Goal: Transaction & Acquisition: Purchase product/service

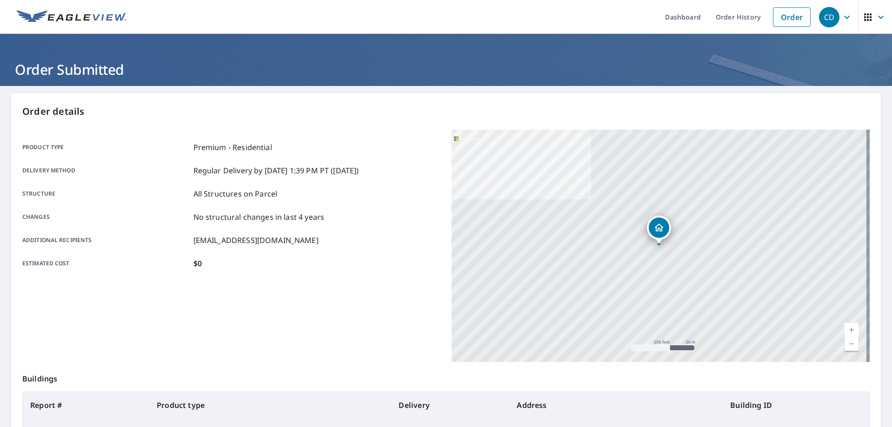
scroll to position [89, 0]
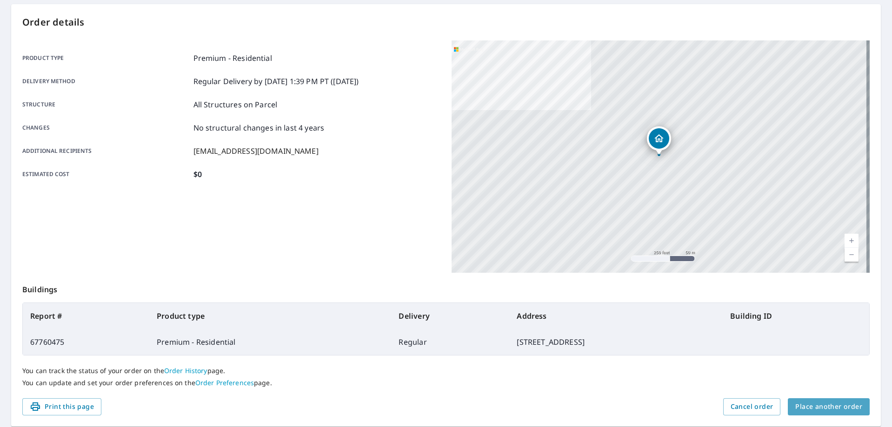
click at [829, 413] on button "Place another order" at bounding box center [829, 407] width 82 height 17
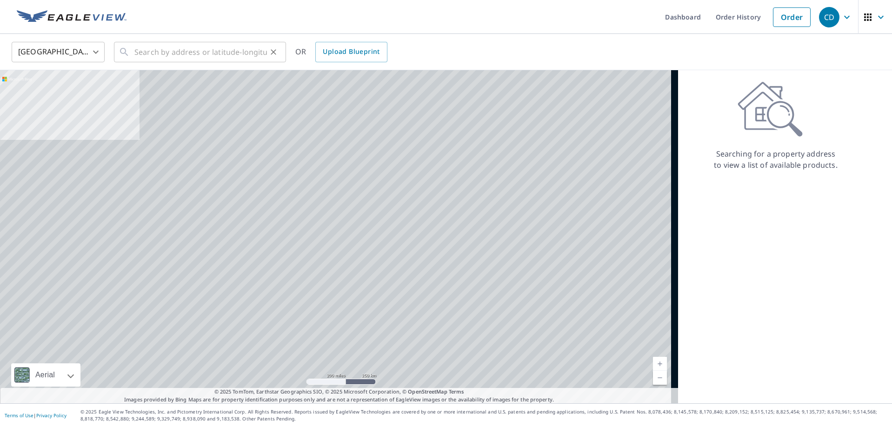
click at [129, 59] on div "​" at bounding box center [200, 52] width 172 height 20
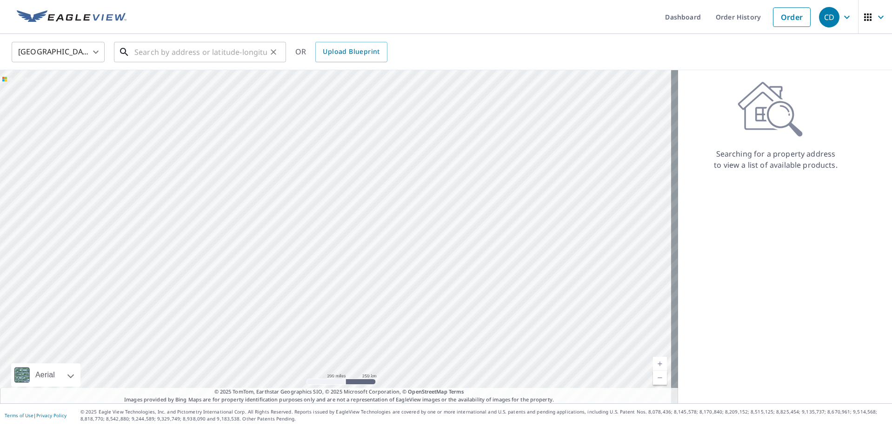
click at [192, 56] on input "text" at bounding box center [200, 52] width 133 height 26
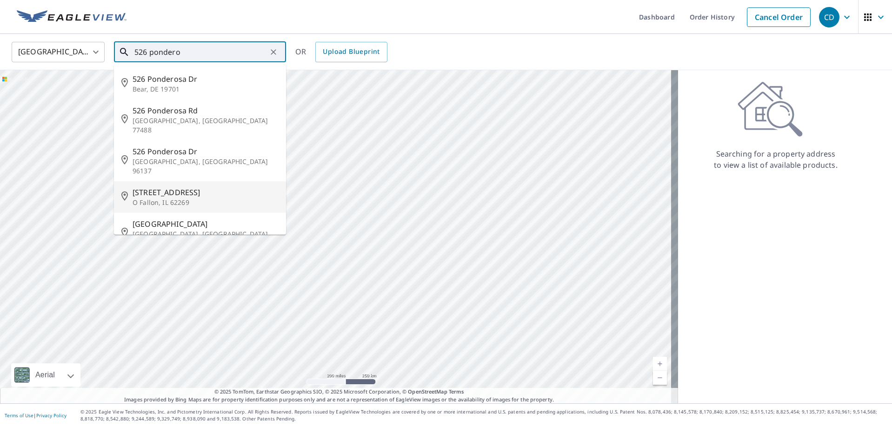
click at [204, 187] on span "[STREET_ADDRESS]" at bounding box center [206, 192] width 146 height 11
type input "[STREET_ADDRESS]"
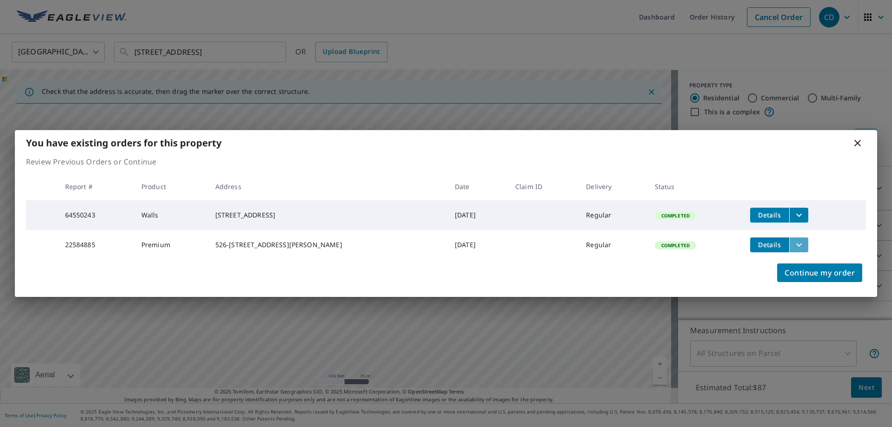
click at [789, 245] on button "filesDropdownBtn-22584885" at bounding box center [798, 245] width 19 height 15
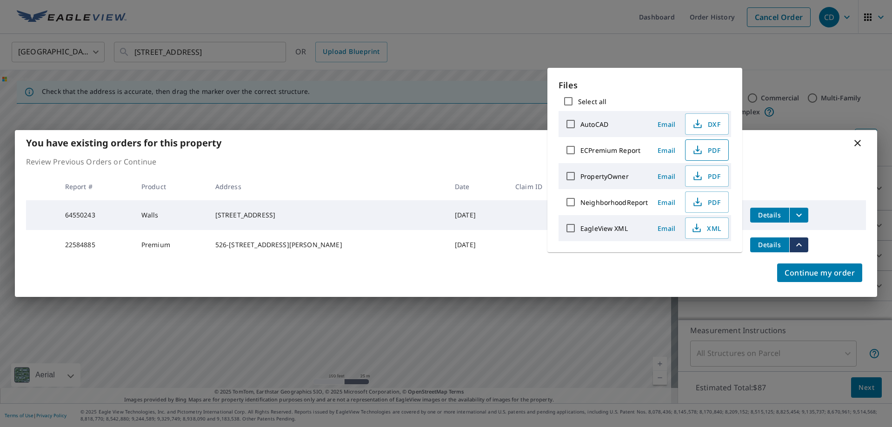
click at [708, 151] on span "PDF" at bounding box center [706, 150] width 30 height 11
click at [799, 212] on button "filesDropdownBtn-64550243" at bounding box center [798, 215] width 19 height 15
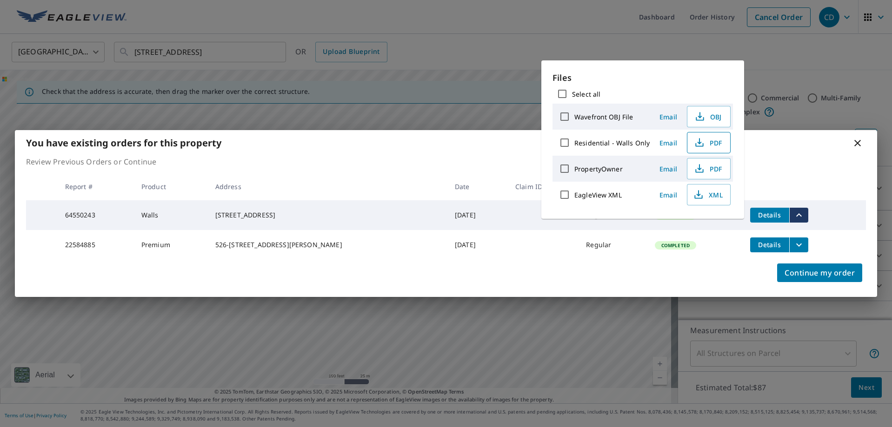
click at [714, 138] on span "PDF" at bounding box center [708, 142] width 30 height 11
click at [838, 138] on div "You have existing orders for this property" at bounding box center [446, 143] width 862 height 26
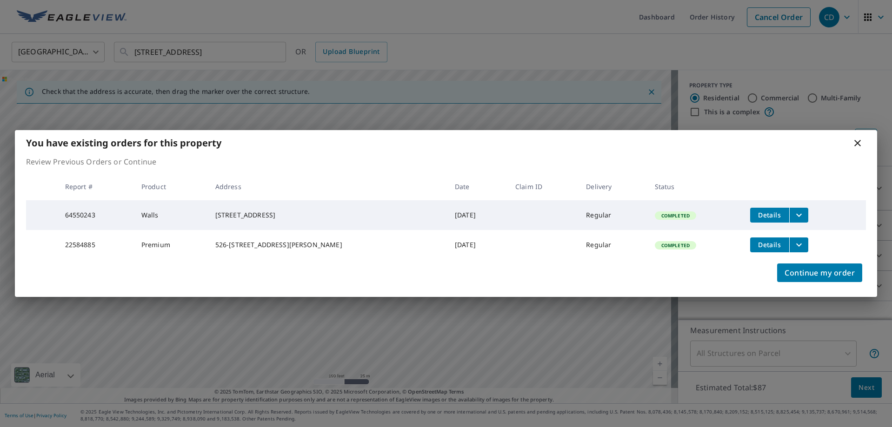
click at [547, 27] on div "You have existing orders for this property Review Previous Orders or Continue R…" at bounding box center [446, 213] width 892 height 427
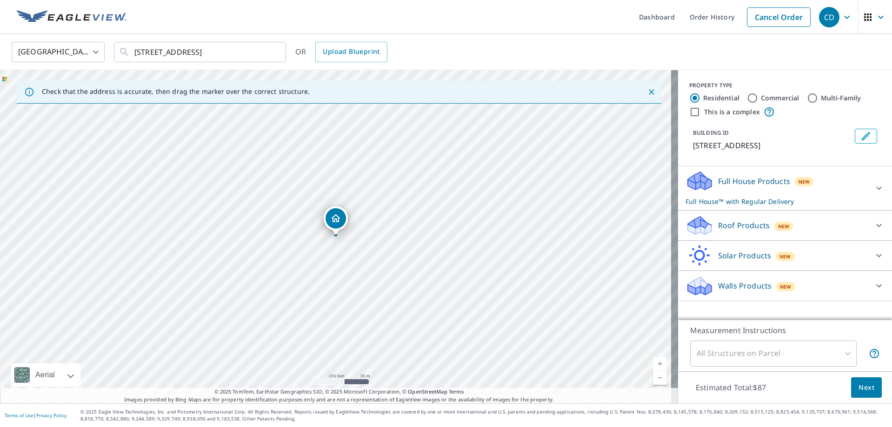
click at [290, 56] on div "[GEOGRAPHIC_DATA] [GEOGRAPHIC_DATA] ​ [STREET_ADDRESS] ​ OR Upload Blueprint" at bounding box center [443, 52] width 876 height 22
click at [271, 43] on div "[STREET_ADDRESS] ​" at bounding box center [200, 52] width 172 height 20
click at [272, 48] on icon "Clear" at bounding box center [273, 51] width 9 height 9
click at [272, 48] on div at bounding box center [273, 52] width 12 height 13
click at [270, 48] on div at bounding box center [273, 52] width 12 height 13
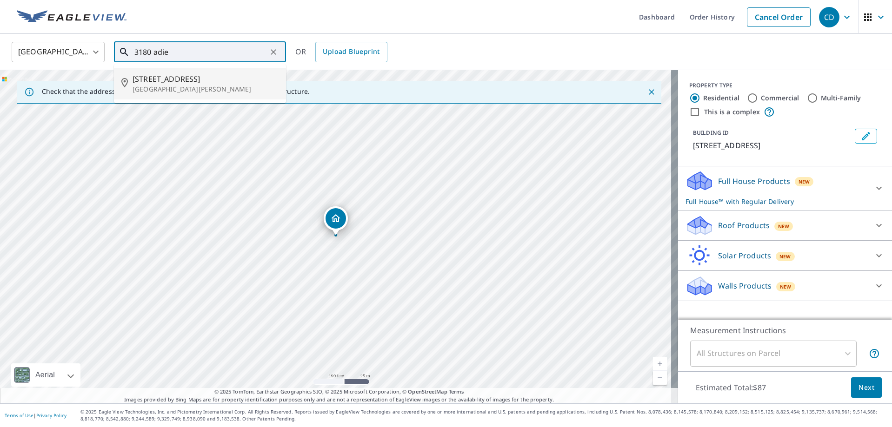
click at [179, 87] on p "[GEOGRAPHIC_DATA][PERSON_NAME]" at bounding box center [206, 89] width 146 height 9
type input "[STREET_ADDRESS][PERSON_NAME]"
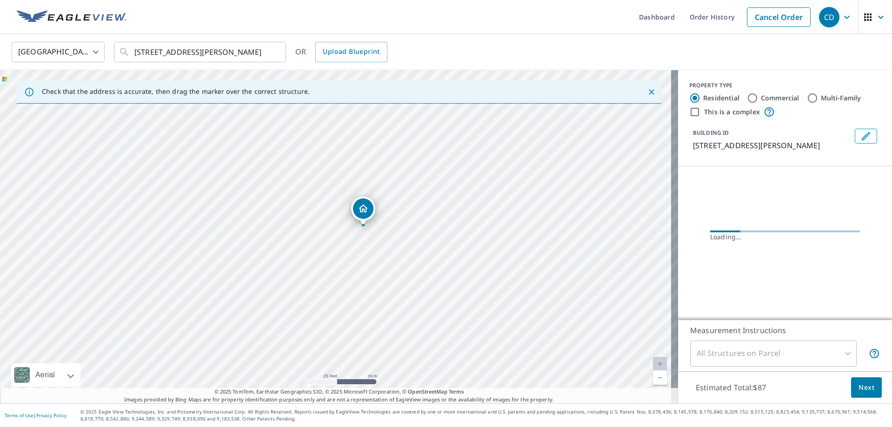
drag, startPoint x: 339, startPoint y: 220, endPoint x: 361, endPoint y: 210, distance: 24.4
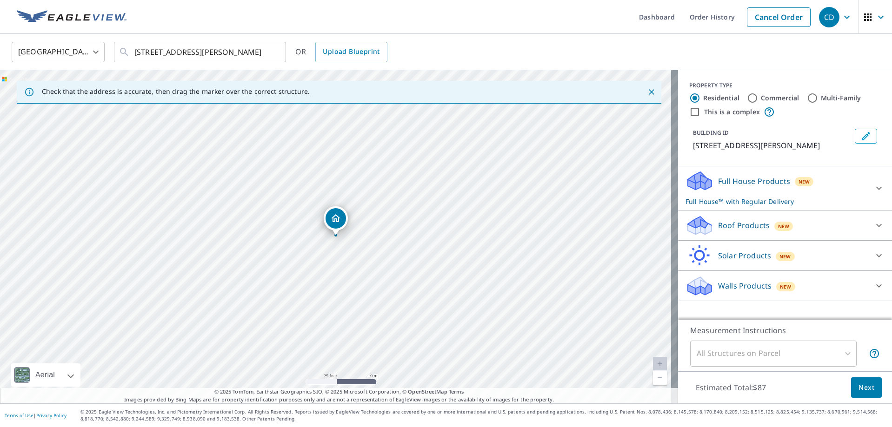
click at [726, 218] on div "Roof Products New" at bounding box center [777, 226] width 182 height 22
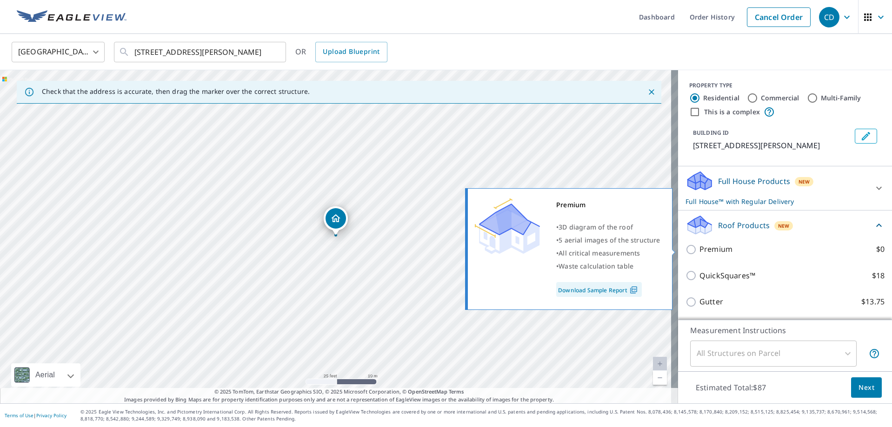
click at [712, 244] on p "Premium" at bounding box center [716, 250] width 33 height 12
click at [700, 244] on input "Premium $0" at bounding box center [693, 249] width 14 height 11
checkbox input "true"
checkbox input "false"
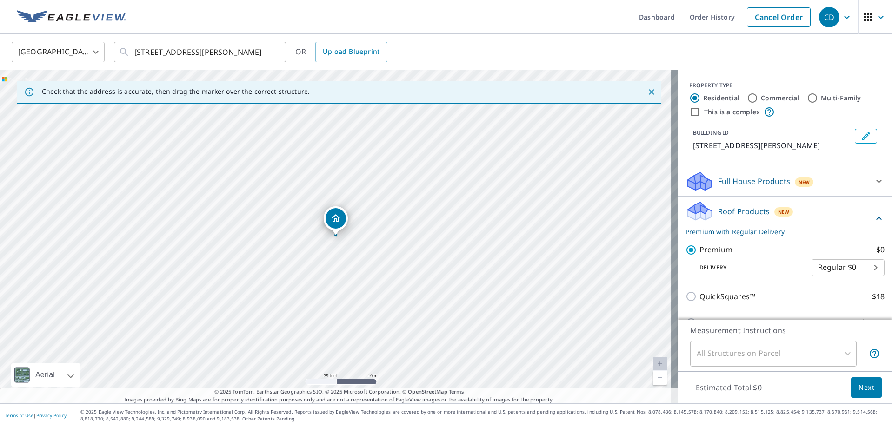
click at [860, 389] on span "Next" at bounding box center [867, 388] width 16 height 12
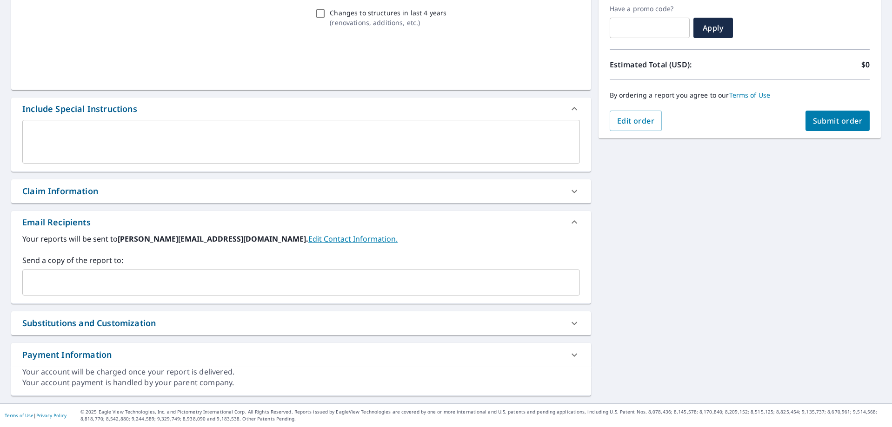
scroll to position [158, 0]
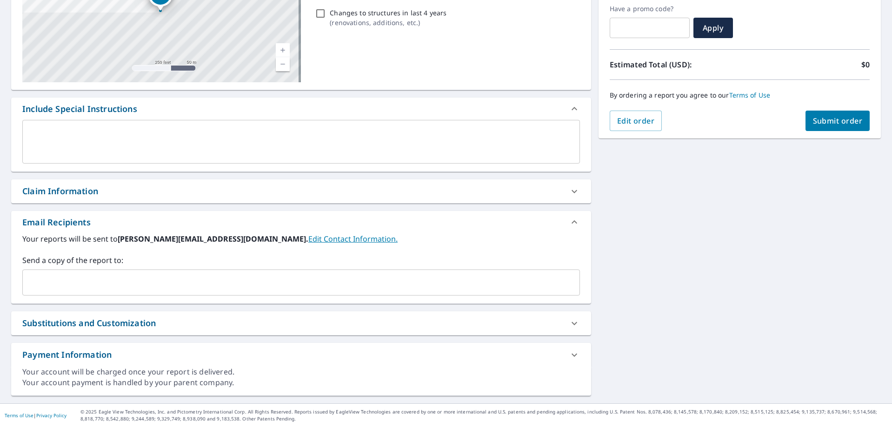
click at [72, 274] on input "text" at bounding box center [294, 283] width 535 height 18
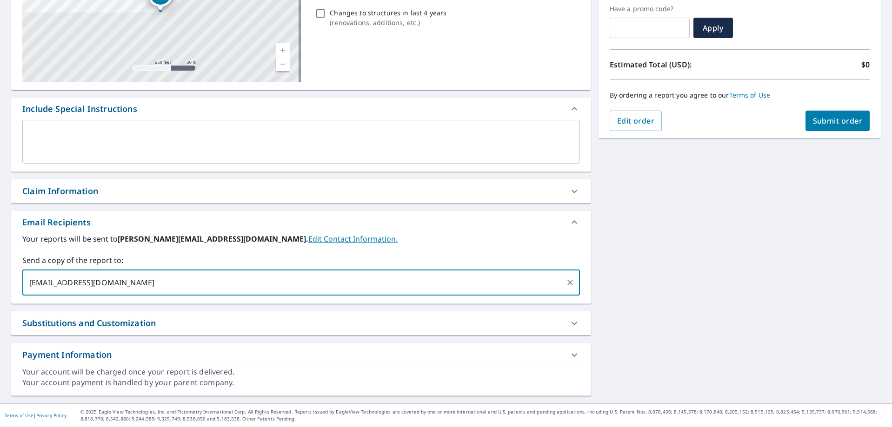
type input "[EMAIL_ADDRESS][DOMAIN_NAME]"
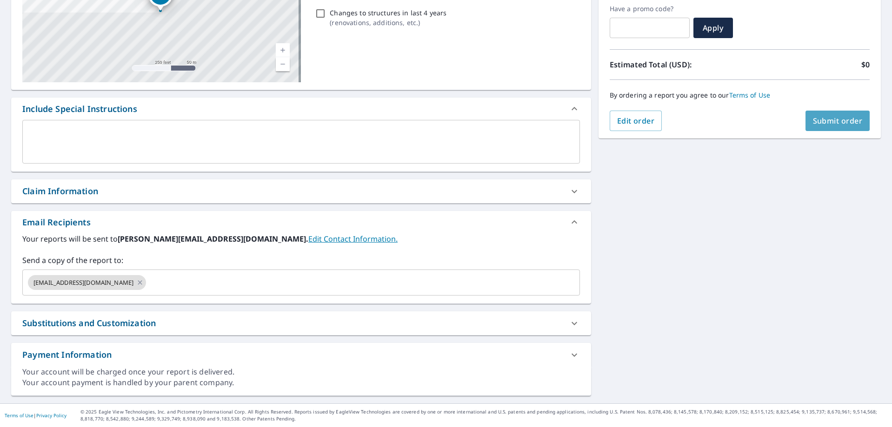
click at [828, 123] on span "Submit order" at bounding box center [838, 121] width 50 height 10
checkbox input "true"
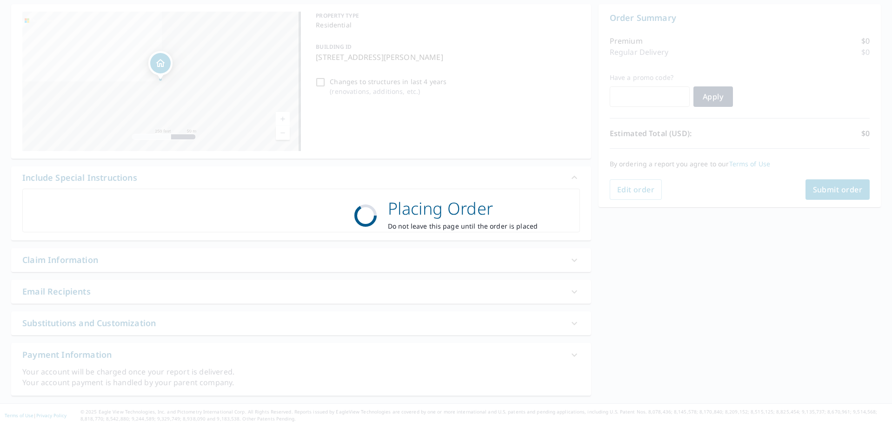
scroll to position [89, 0]
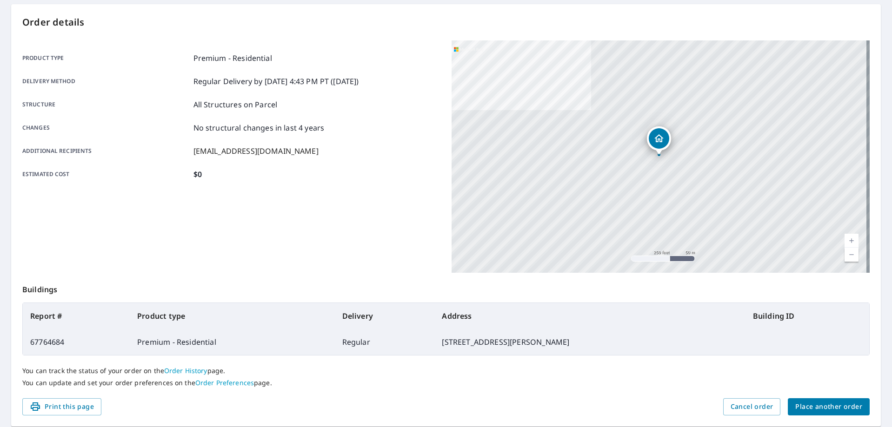
click at [802, 405] on span "Place another order" at bounding box center [828, 407] width 67 height 12
